Goal: Task Accomplishment & Management: Use online tool/utility

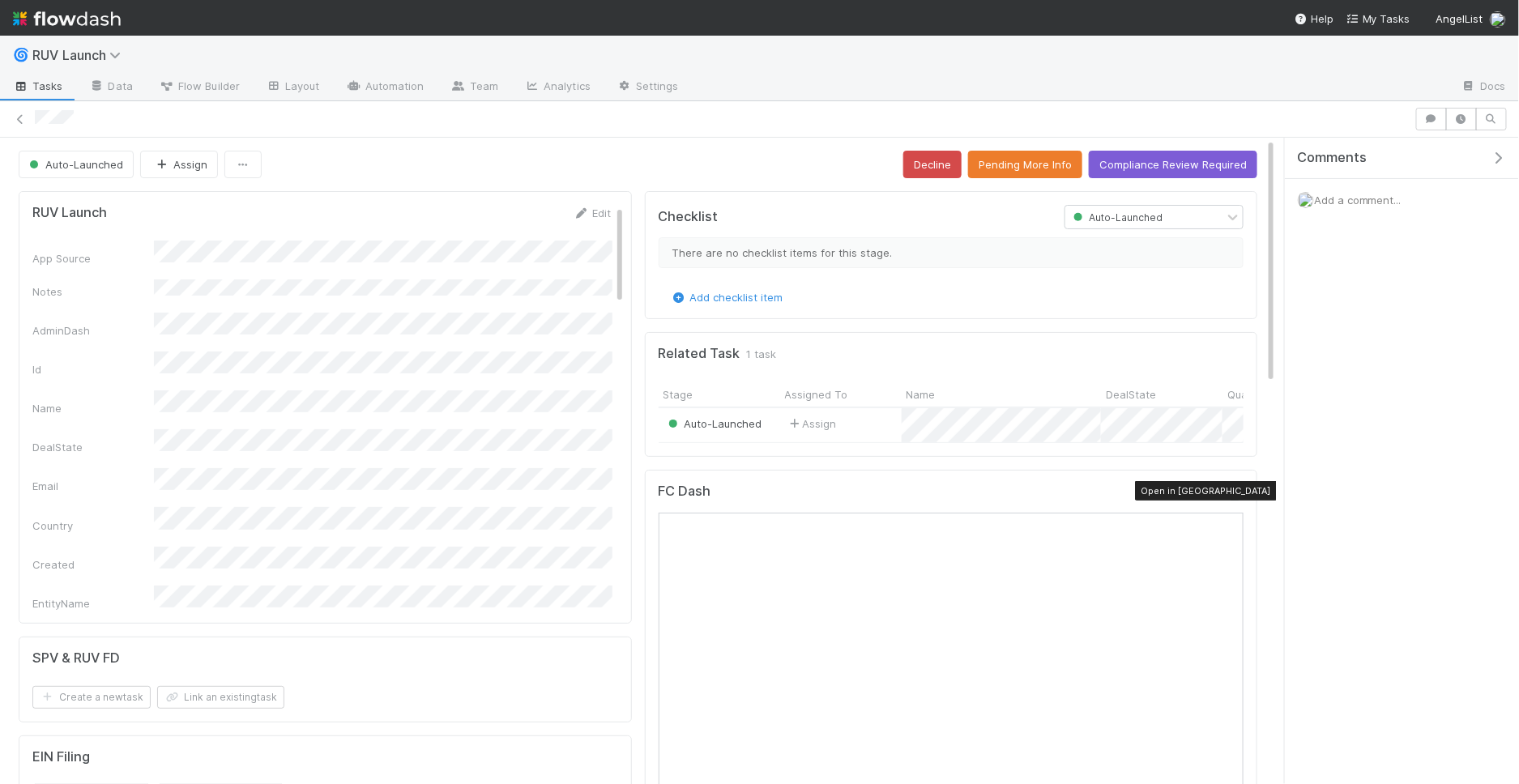
click at [1239, 490] on icon at bounding box center [1236, 495] width 17 height 11
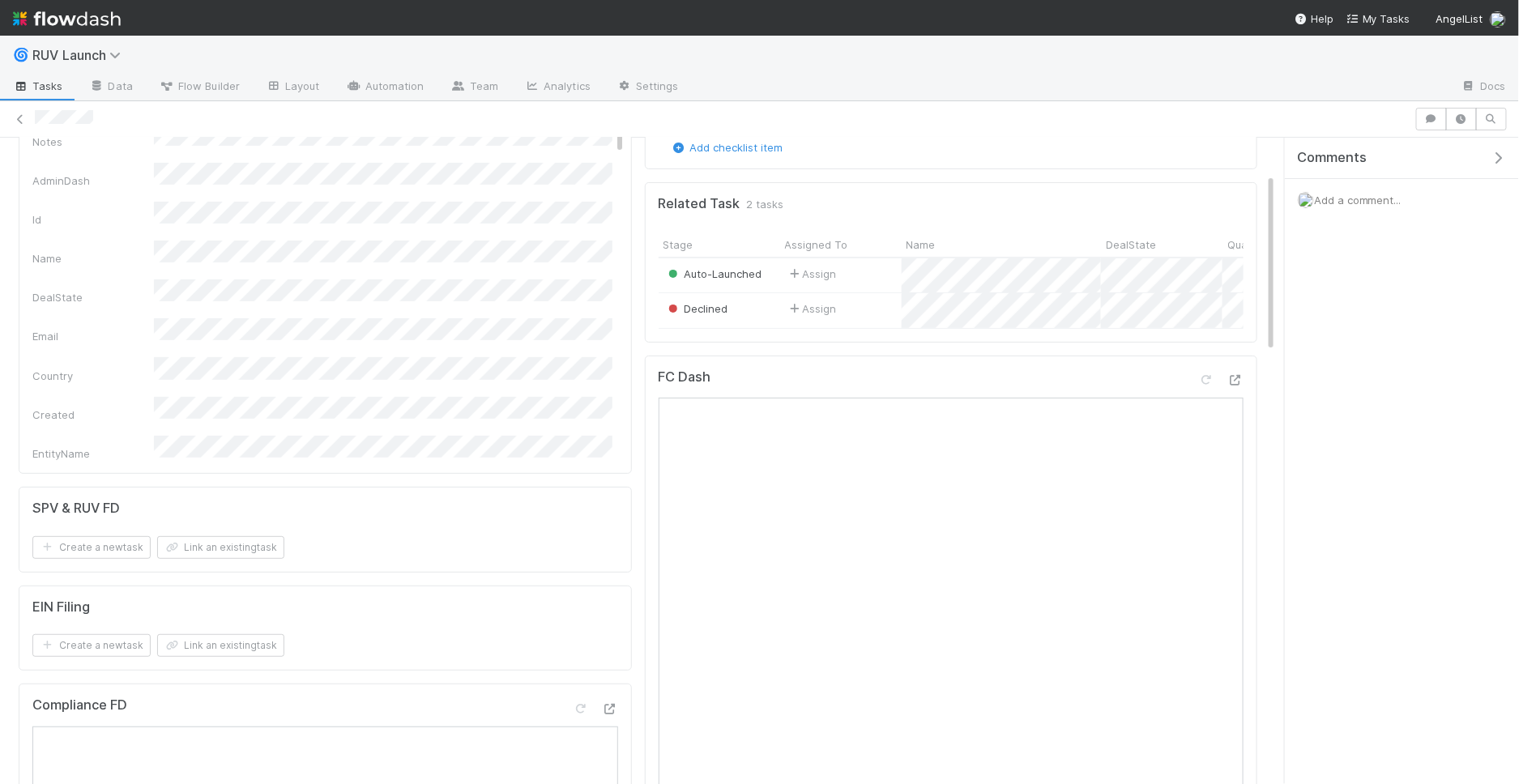
scroll to position [58, 0]
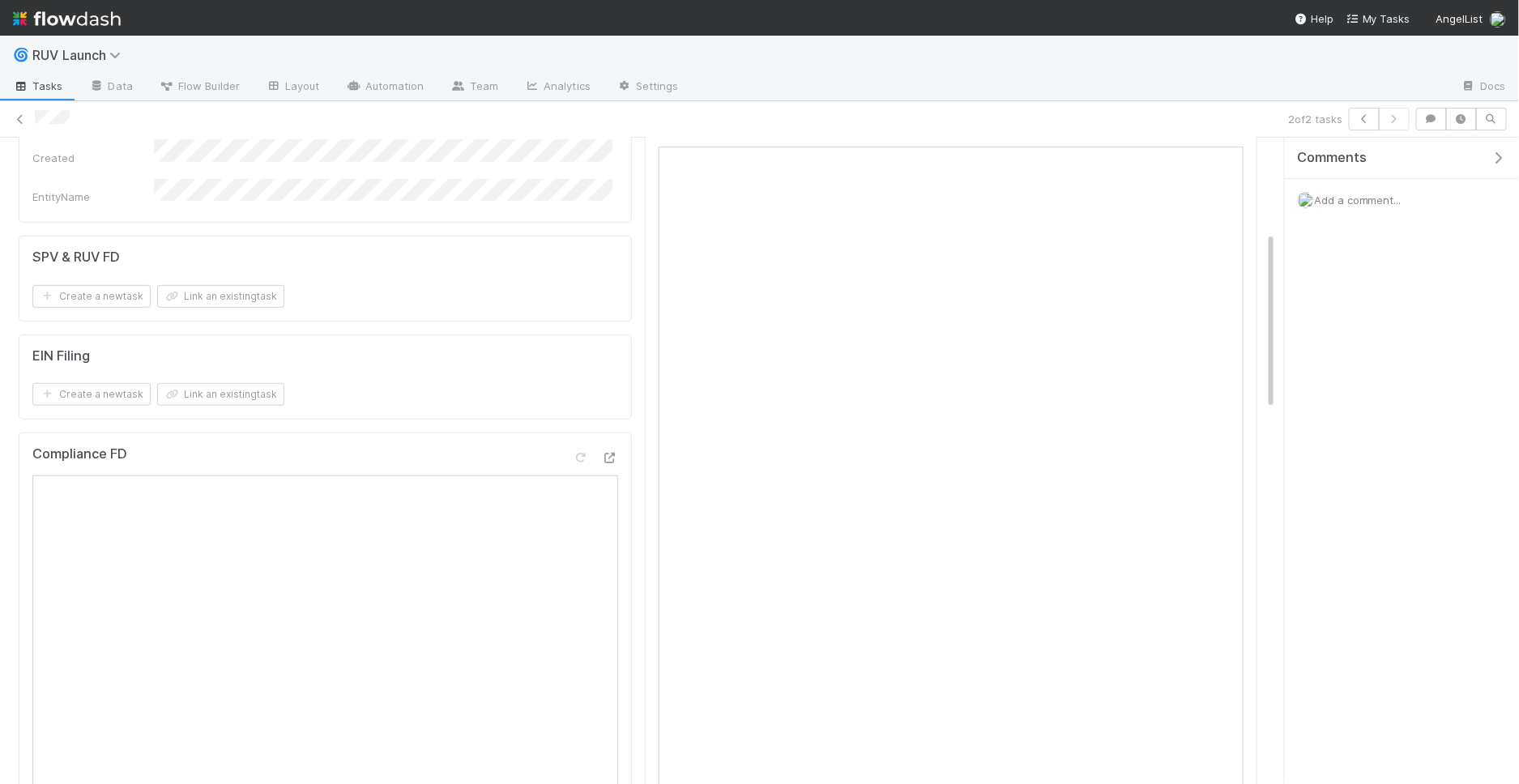
scroll to position [308, 0]
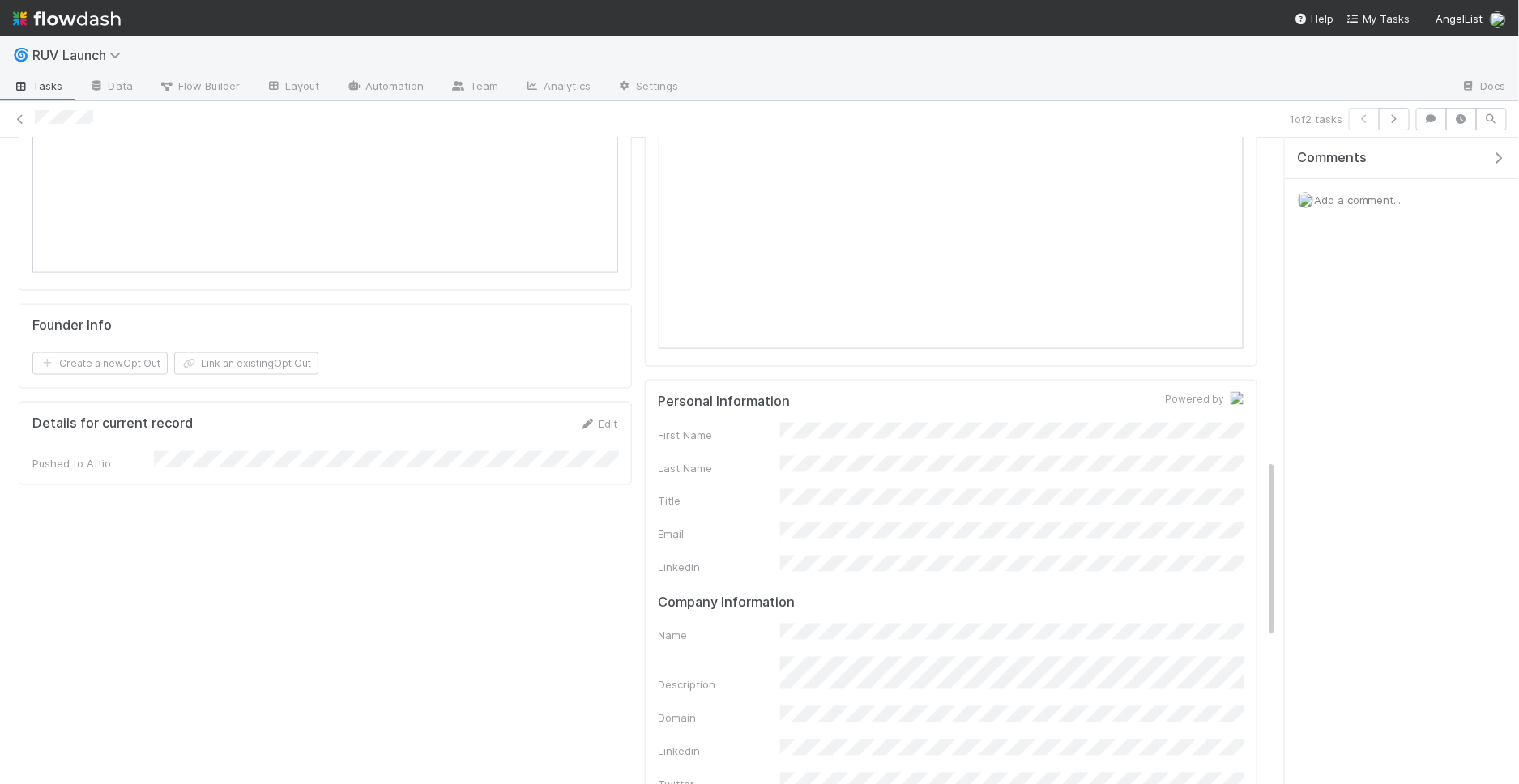
scroll to position [1166, 0]
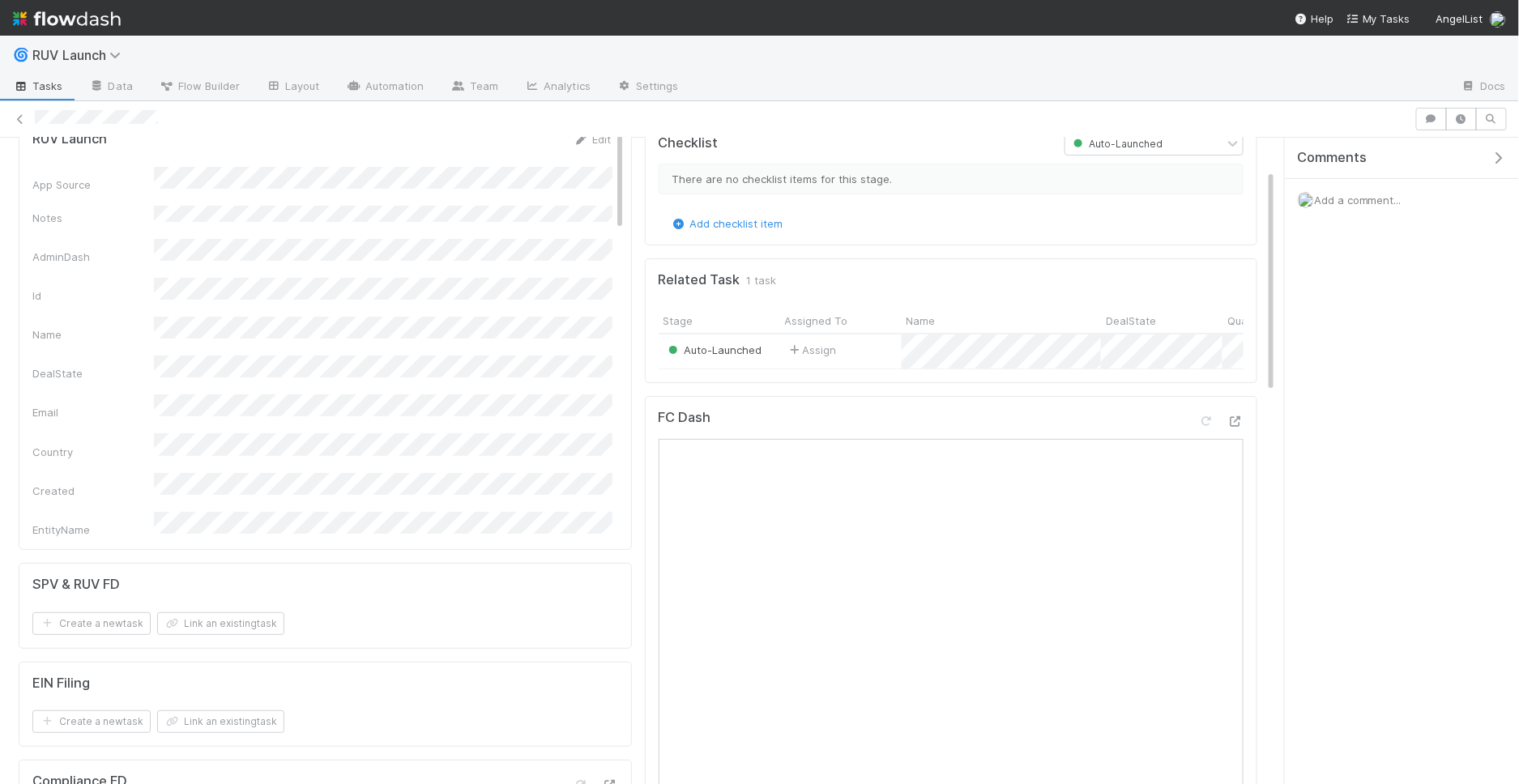
scroll to position [105, 0]
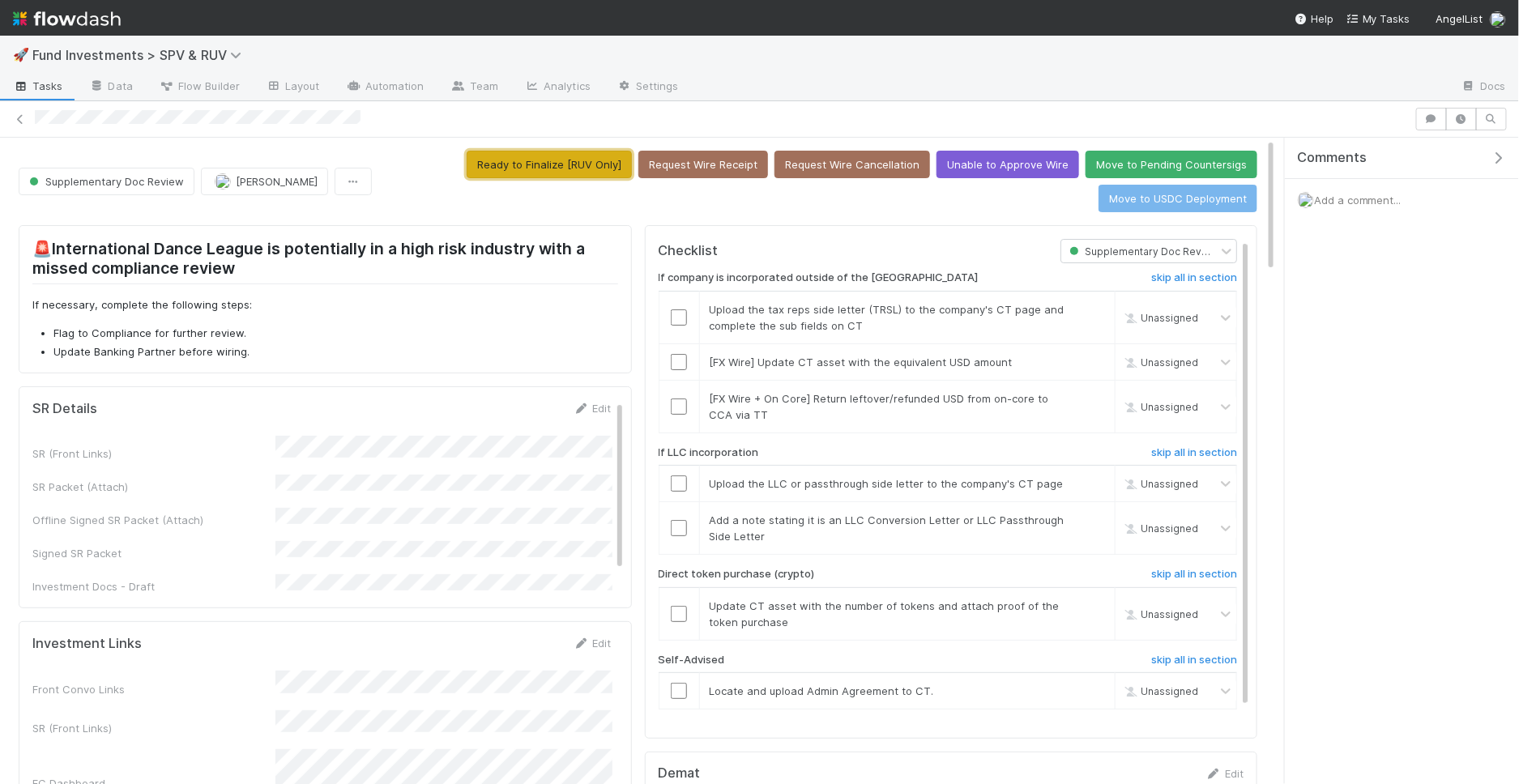
click at [553, 165] on button "Ready to Finalize [RUV Only]" at bounding box center [549, 164] width 165 height 27
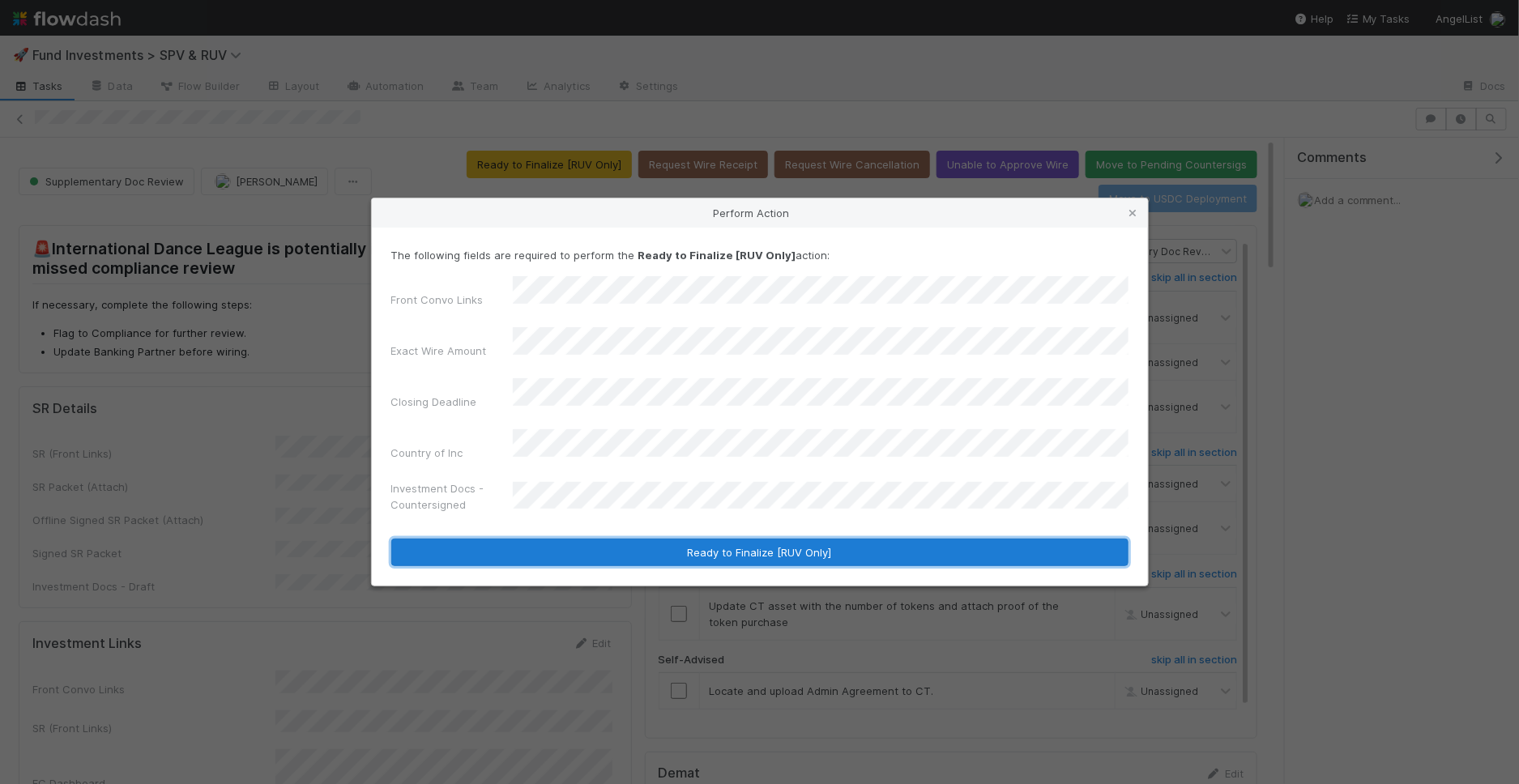
click at [627, 538] on button "Ready to Finalize [RUV Only]" at bounding box center [760, 552] width 737 height 27
